Goal: Information Seeking & Learning: Learn about a topic

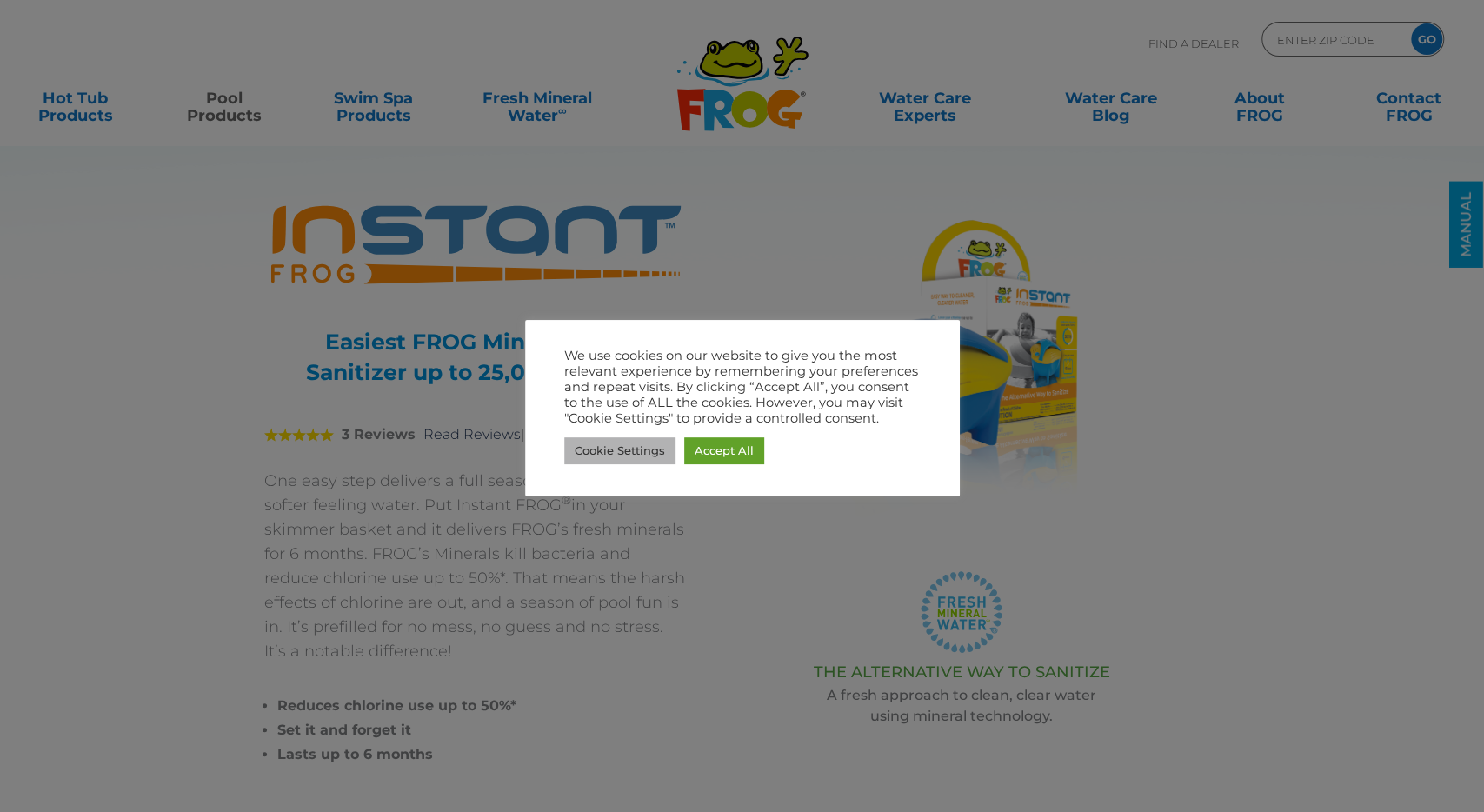
click at [653, 456] on link "Cookie Settings" at bounding box center [620, 451] width 112 height 27
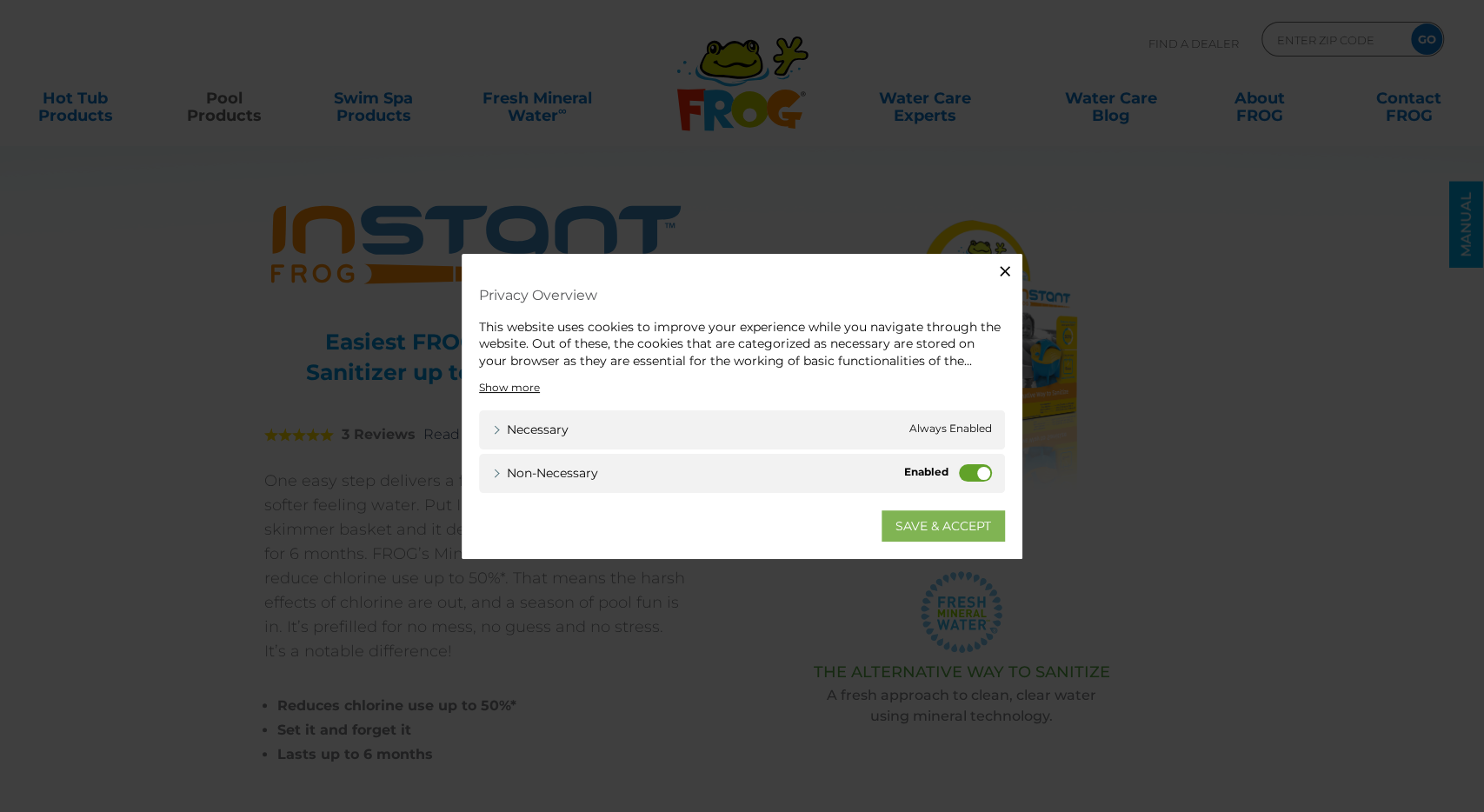
click at [940, 525] on link "SAVE & ACCEPT" at bounding box center [943, 525] width 123 height 31
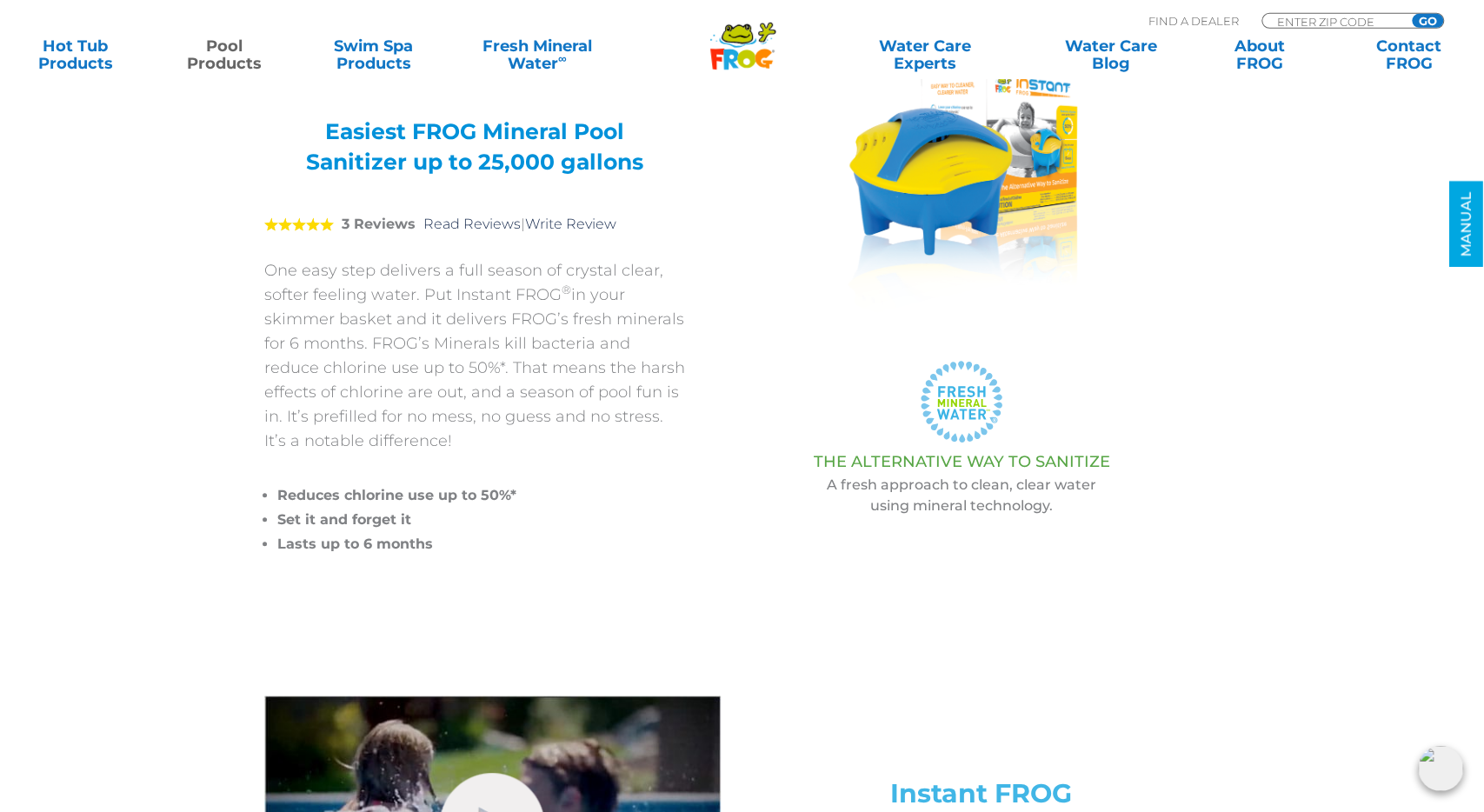
scroll to position [226, 0]
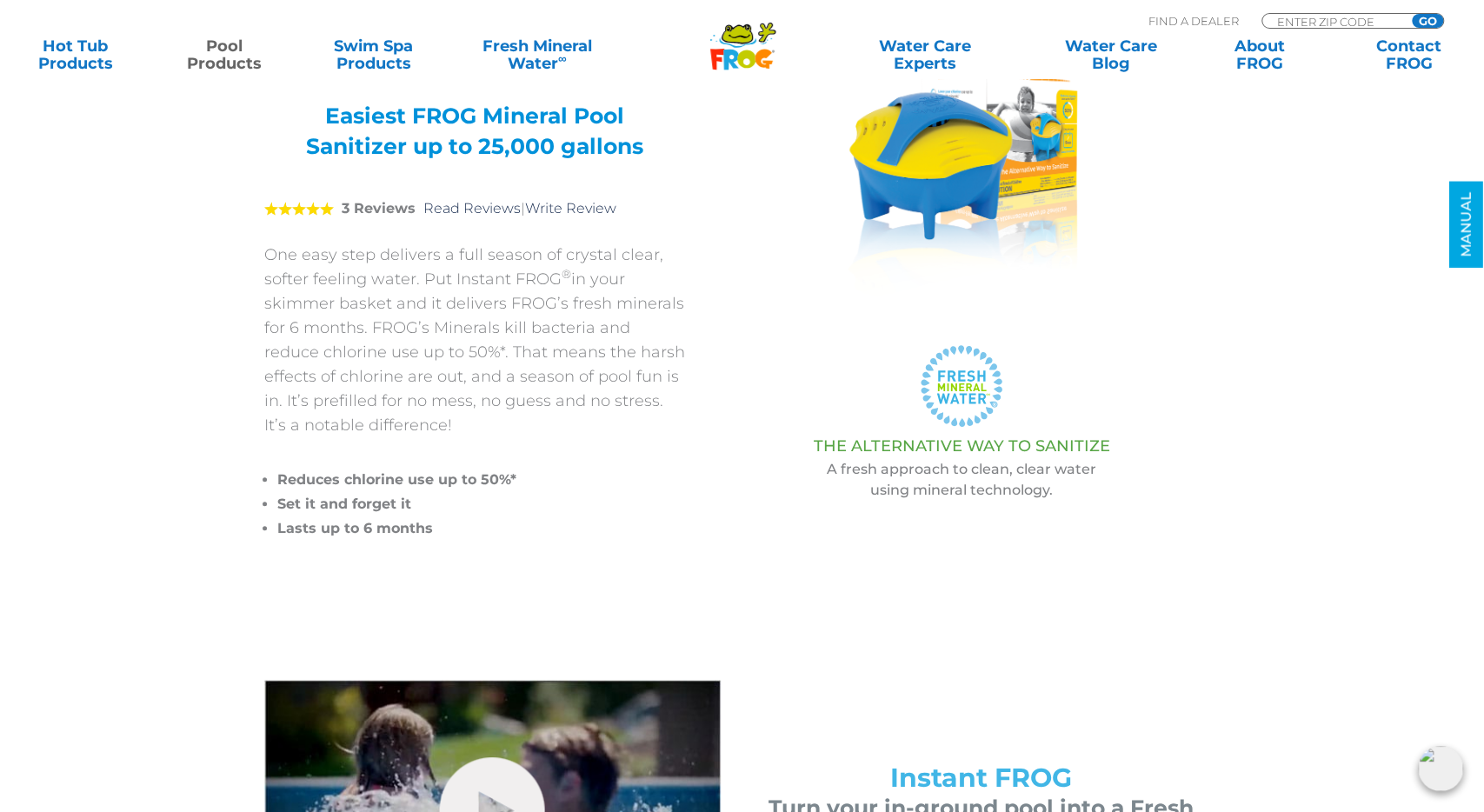
click at [1197, 649] on div "hide-me Instant FROG Turn your in-ground pool into a Fresh Mineral Water ®∞ poo…" at bounding box center [742, 808] width 1044 height 344
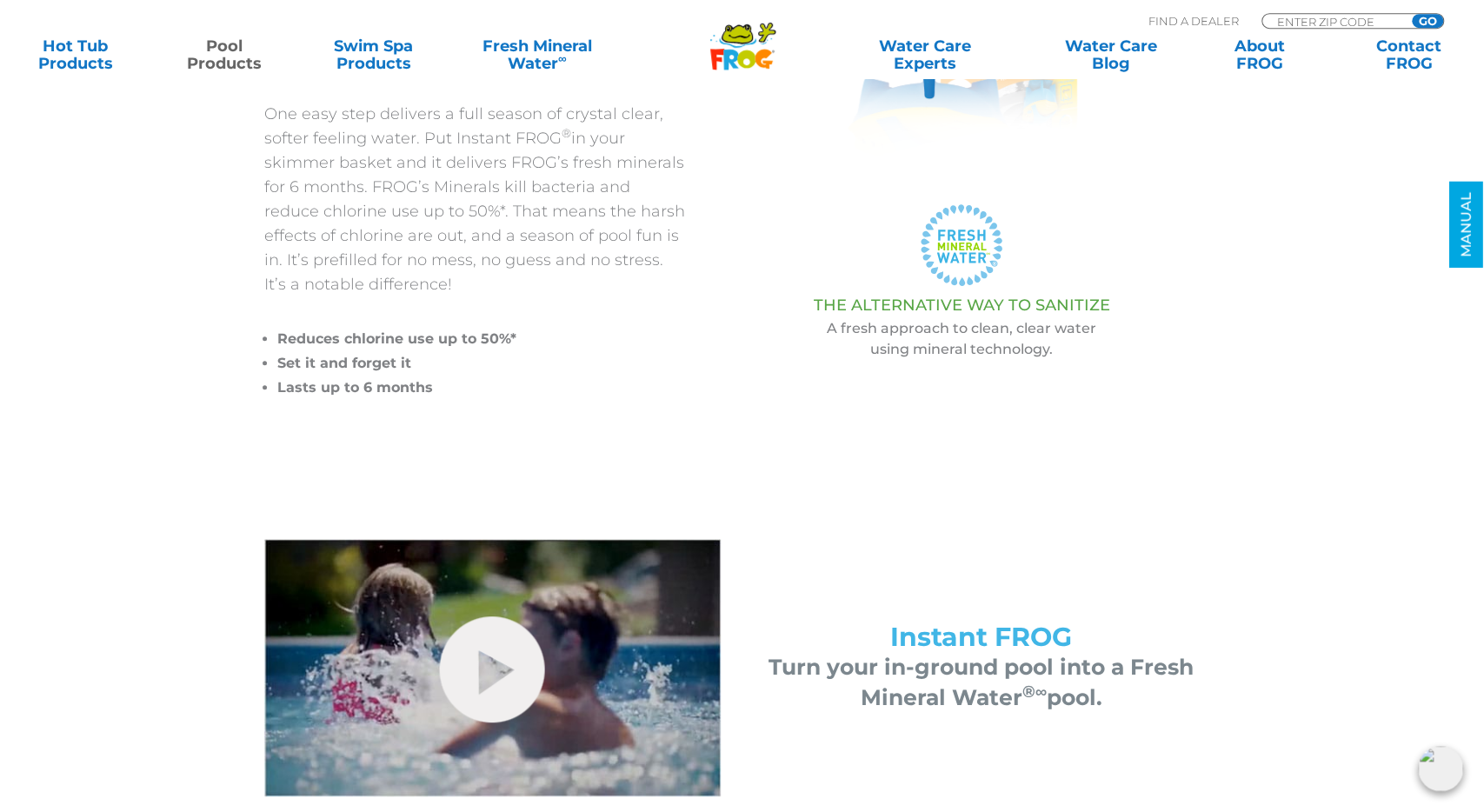
click at [1197, 649] on div "Instant FROG Turn your in-ground pool into a Fresh Mineral Water ®∞ pool." at bounding box center [981, 667] width 478 height 257
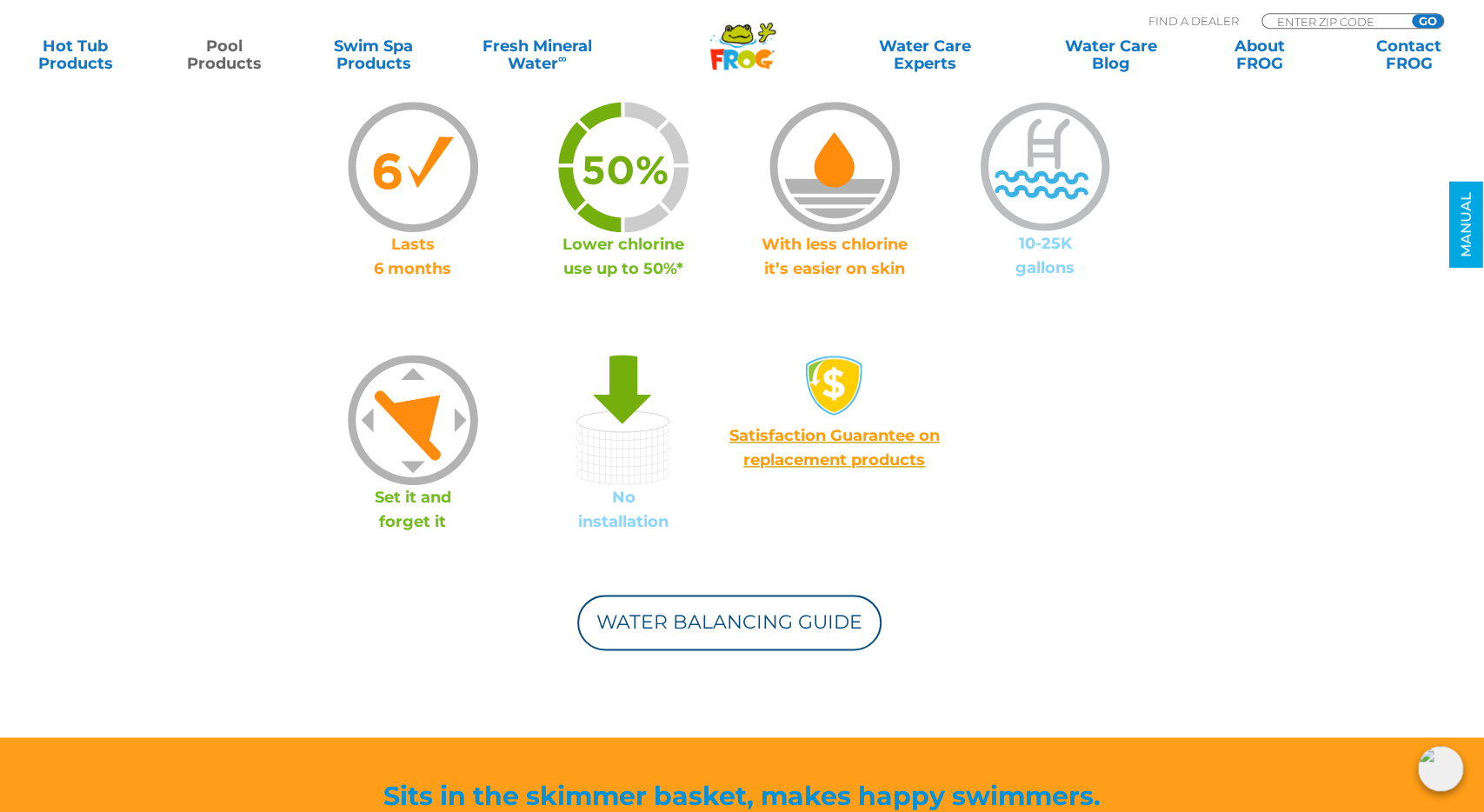
scroll to position [1237, 0]
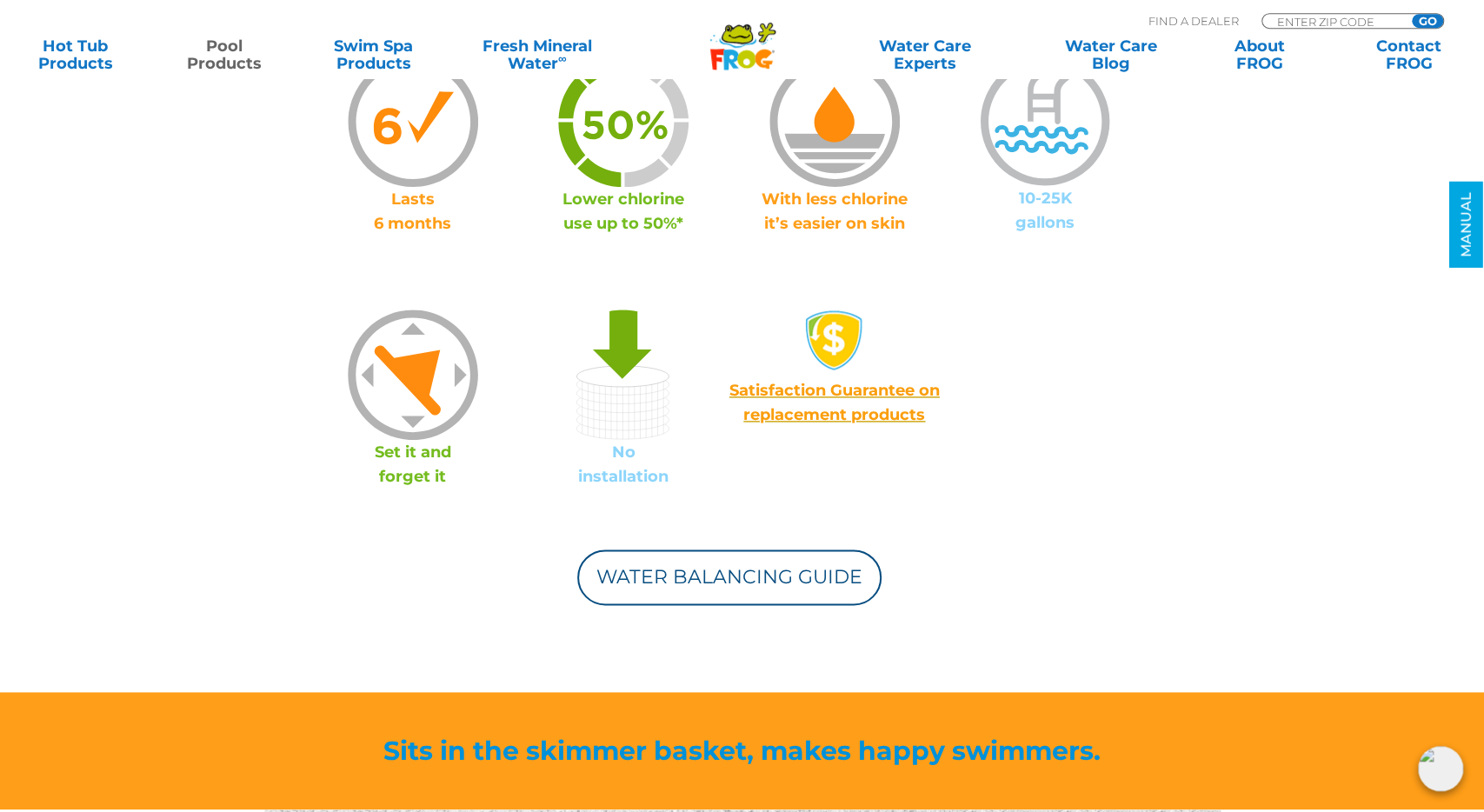
click at [390, 383] on img at bounding box center [413, 374] width 130 height 130
click at [406, 373] on img at bounding box center [413, 374] width 130 height 130
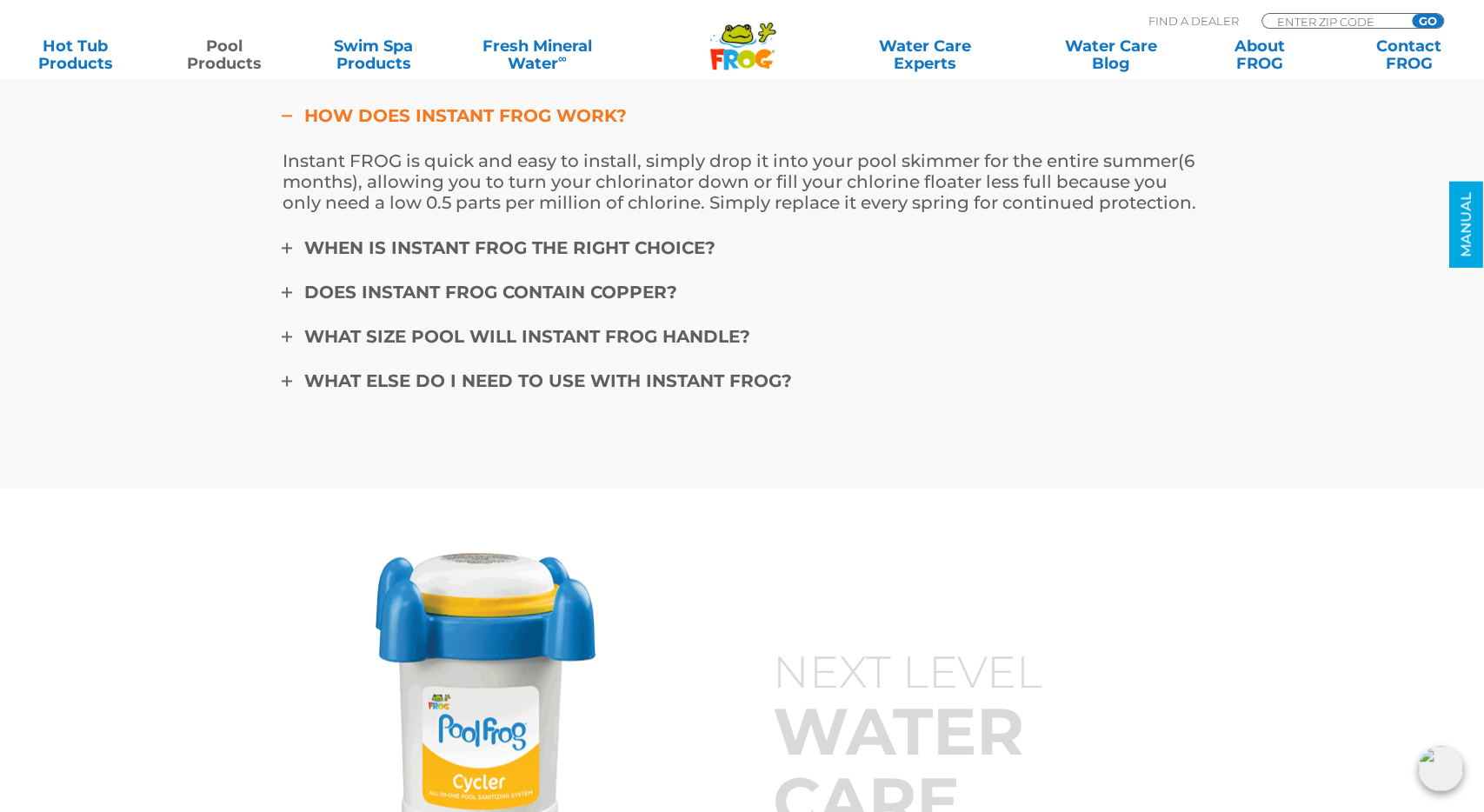
scroll to position [6074, 0]
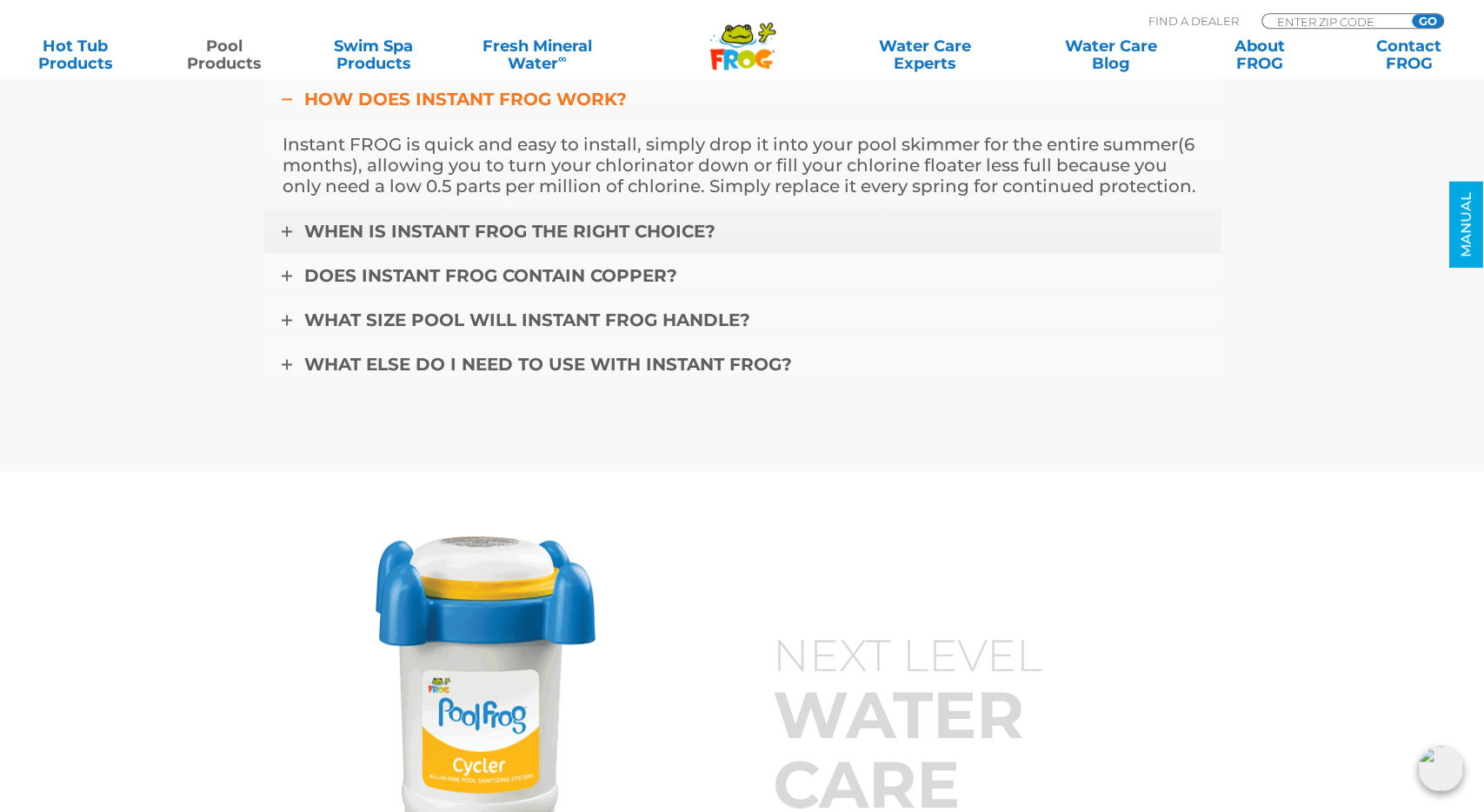
click at [281, 229] on link "When is Instant FROG the right choice?" at bounding box center [742, 231] width 957 height 46
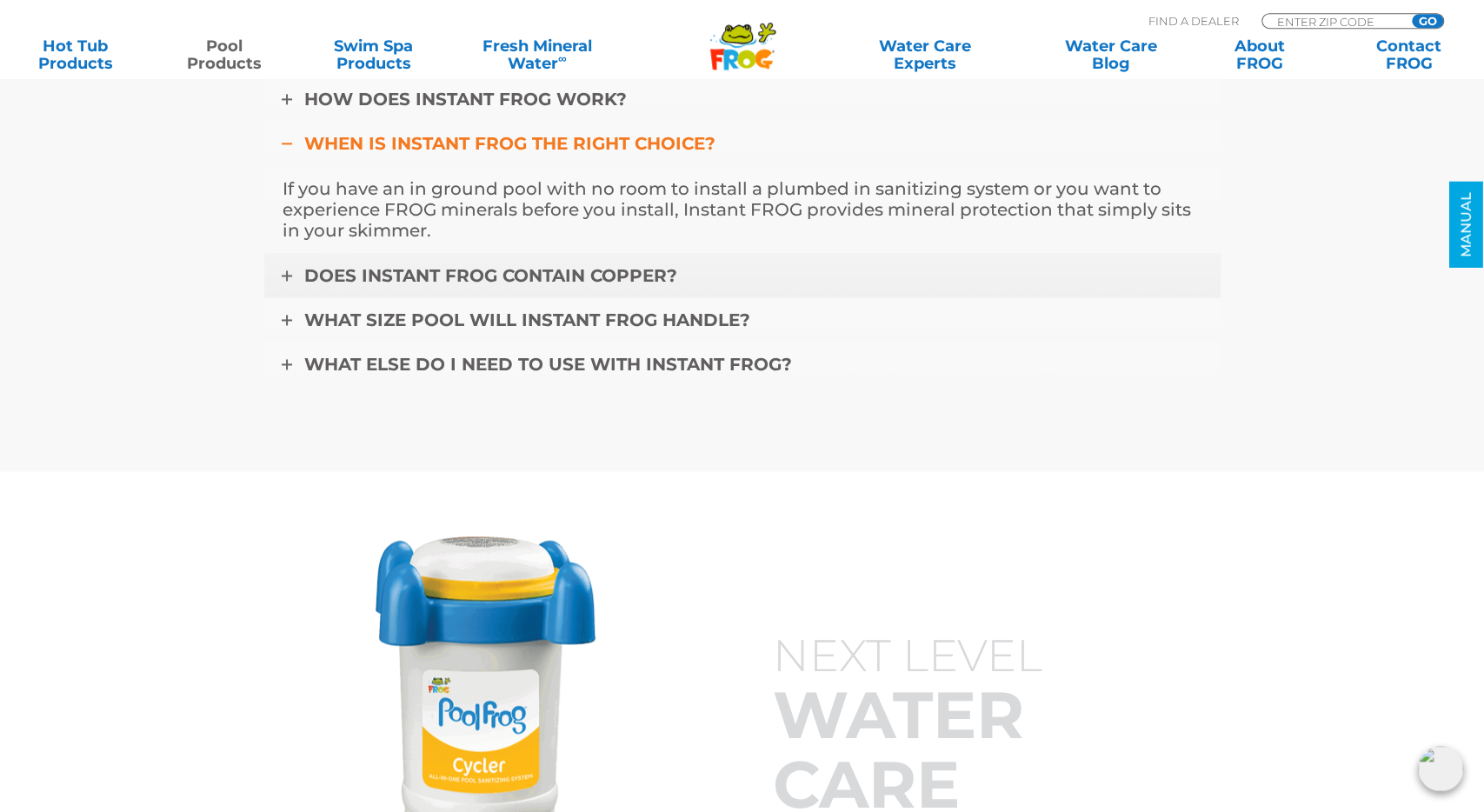
click at [285, 271] on icon at bounding box center [287, 276] width 11 height 11
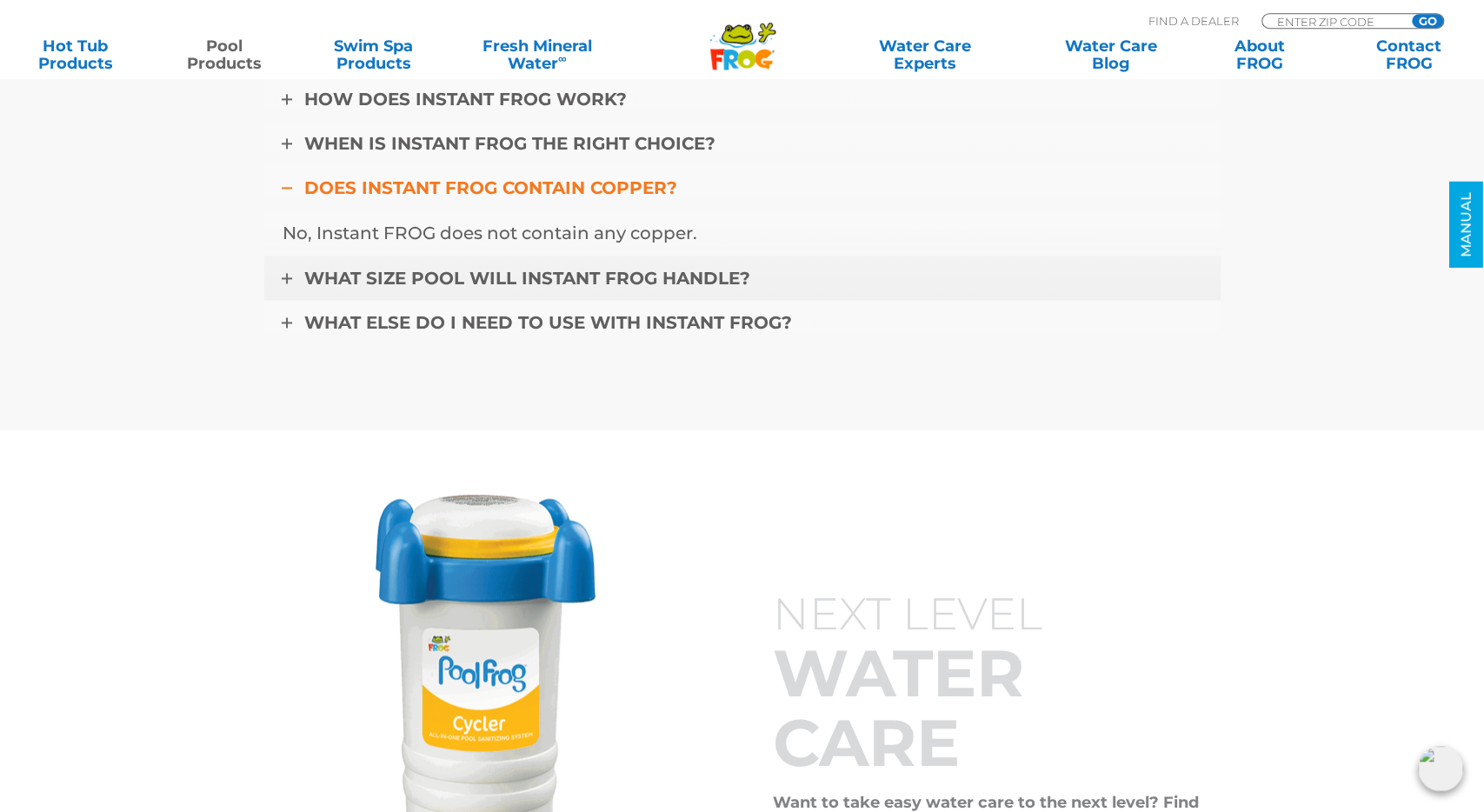
click at [287, 273] on icon at bounding box center [287, 279] width 11 height 11
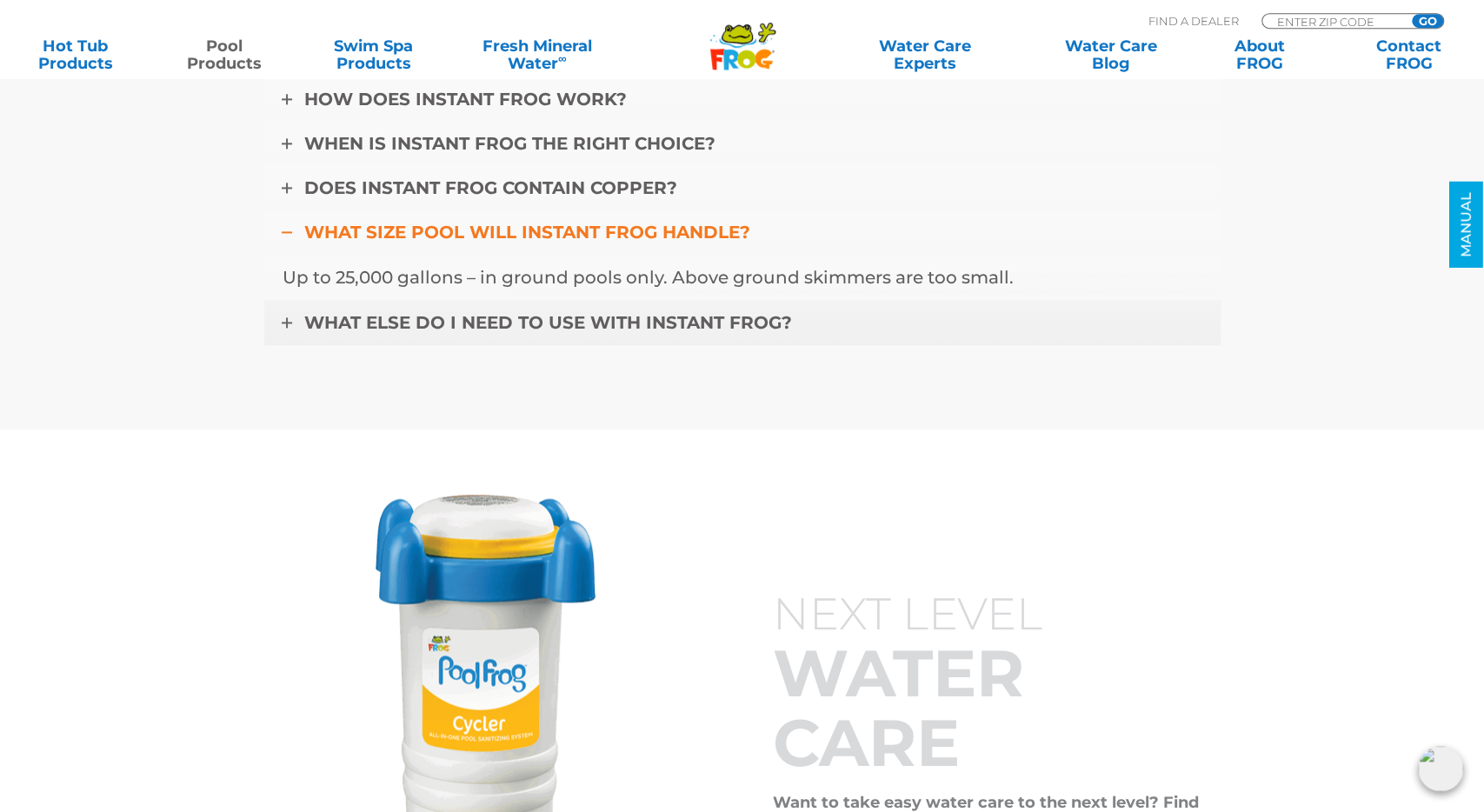
click at [295, 311] on link "What else do I need to use with Instant FROG?" at bounding box center [742, 322] width 957 height 46
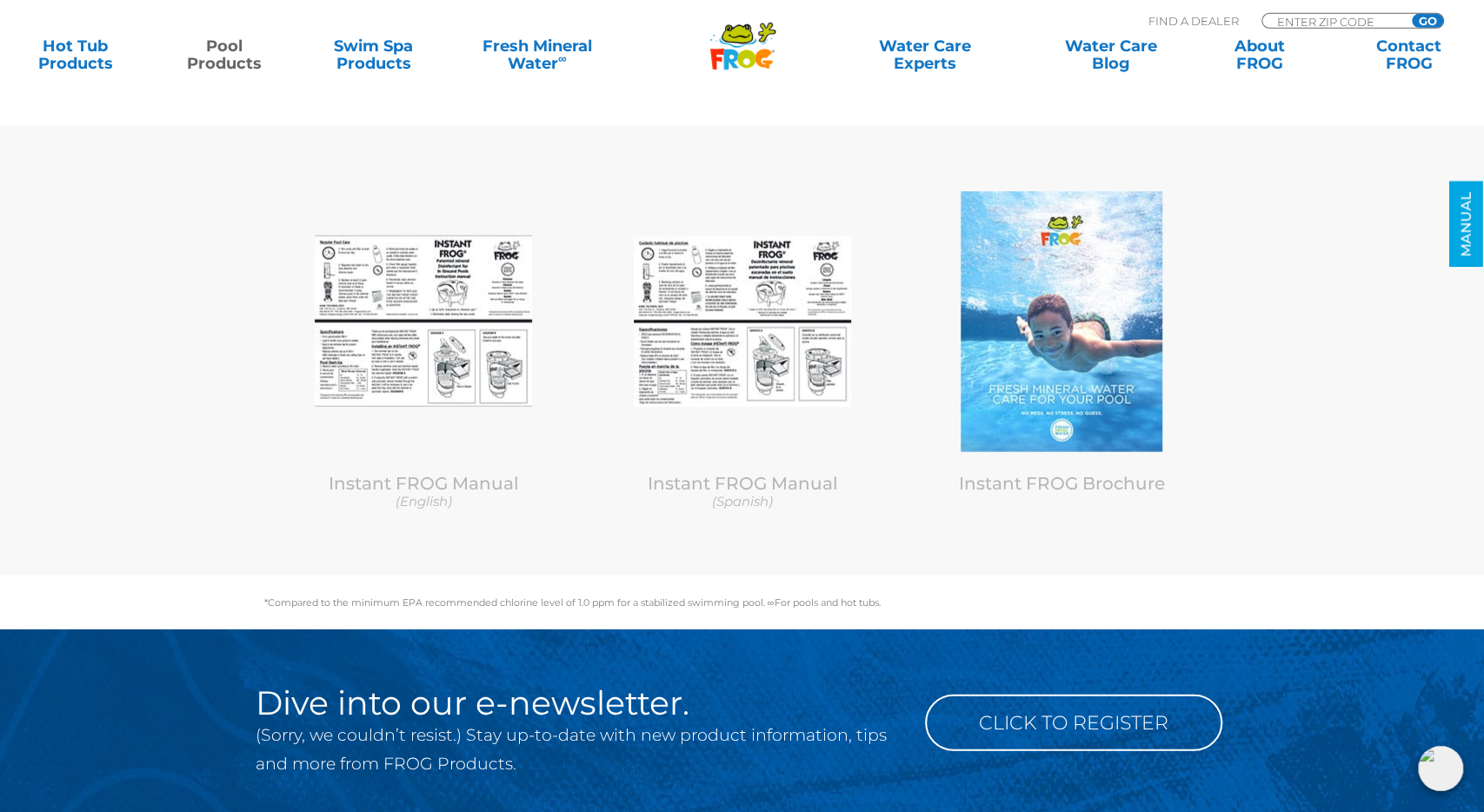
scroll to position [7069, 0]
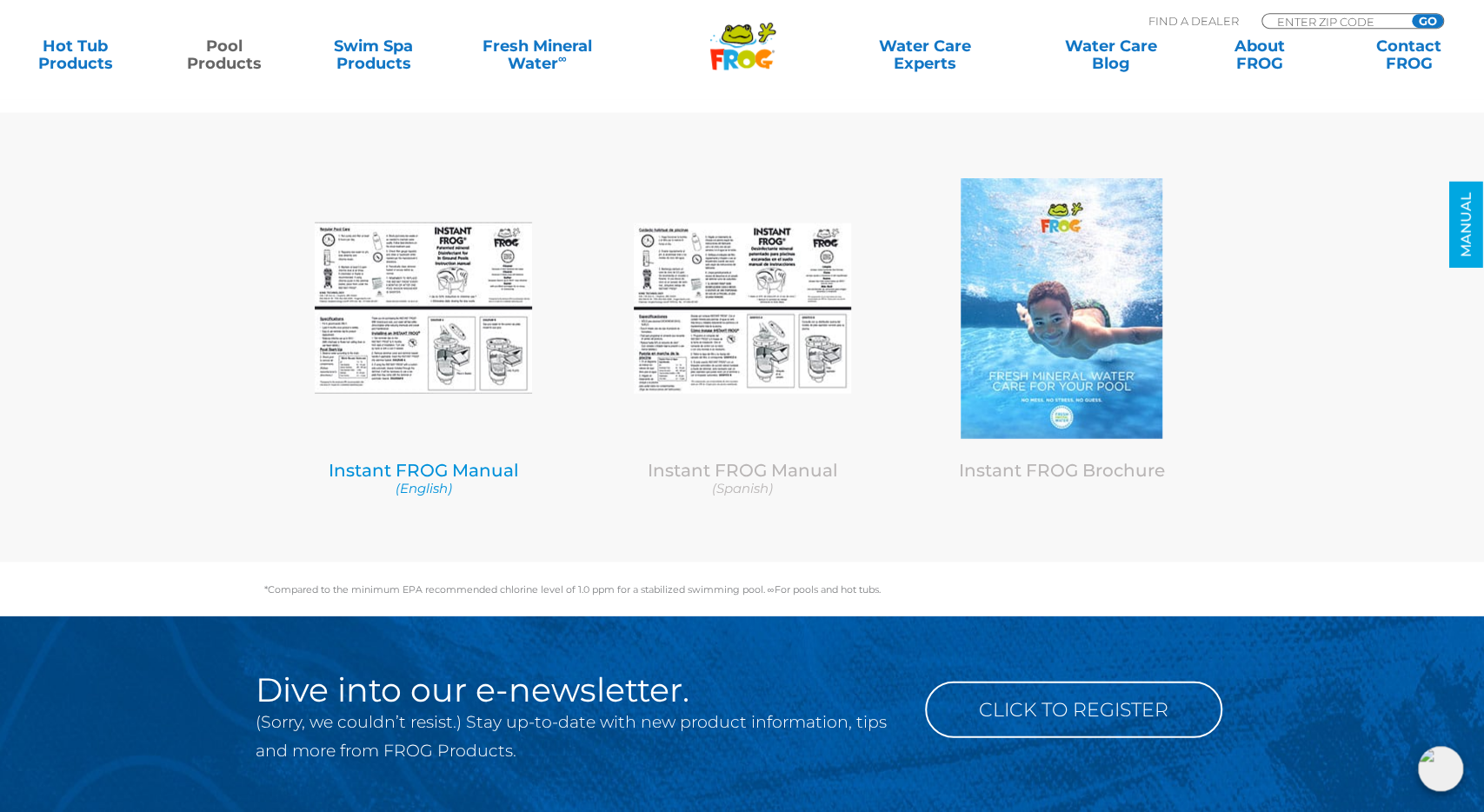
click at [411, 290] on img at bounding box center [423, 307] width 217 height 172
